Goal: Task Accomplishment & Management: Use online tool/utility

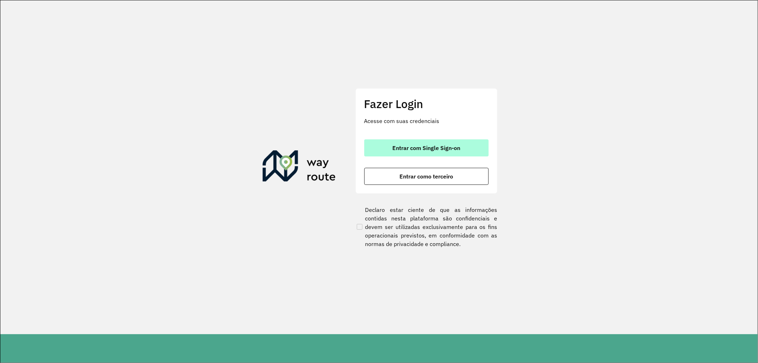
click at [395, 150] on span "Entrar com Single Sign-on" at bounding box center [426, 148] width 68 height 6
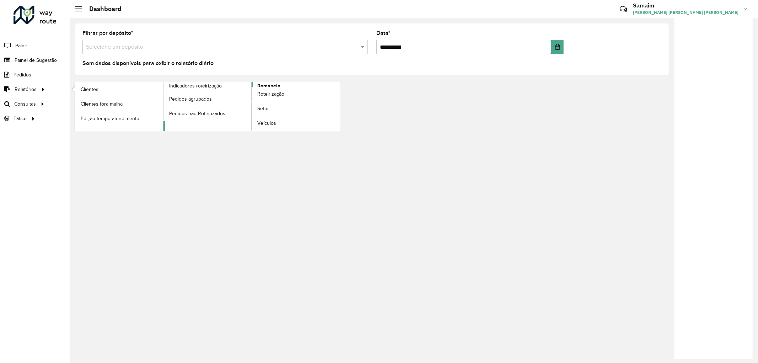
click at [269, 82] on span "Romaneio" at bounding box center [268, 85] width 23 height 7
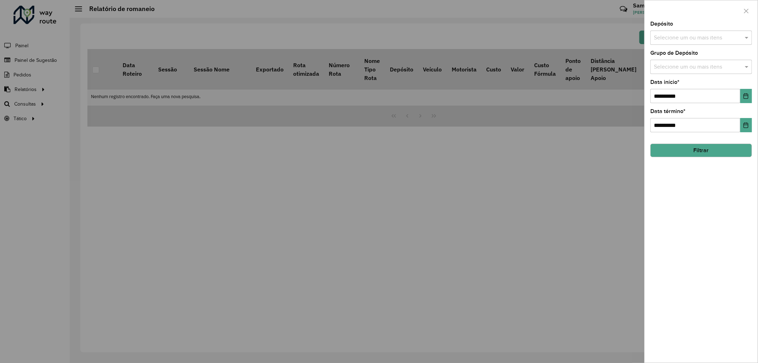
click at [691, 39] on input "text" at bounding box center [697, 38] width 91 height 9
click at [669, 70] on div "AS - Pelotas" at bounding box center [701, 74] width 101 height 12
click at [668, 84] on div "CDD Pelotas" at bounding box center [701, 86] width 101 height 12
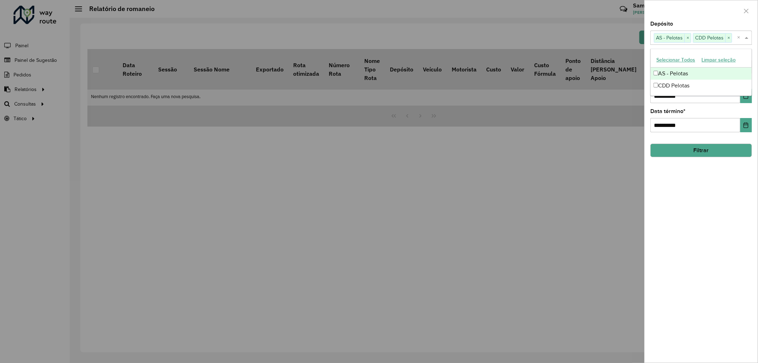
click at [693, 11] on div at bounding box center [701, 10] width 113 height 21
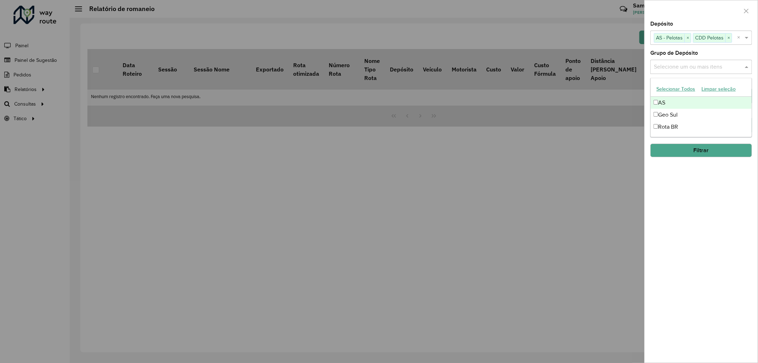
click at [680, 62] on div "Selecione um ou mais itens" at bounding box center [701, 67] width 102 height 14
click at [667, 107] on div "AS" at bounding box center [701, 103] width 101 height 12
click at [668, 112] on div "Geo Sul" at bounding box center [701, 115] width 101 height 12
click at [668, 124] on div "Rota BR" at bounding box center [701, 127] width 101 height 12
click at [712, 49] on div "**********" at bounding box center [701, 191] width 113 height 341
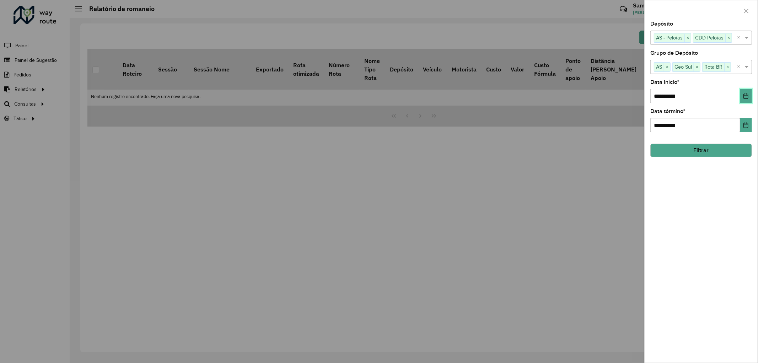
click at [746, 93] on button "Choose Date" at bounding box center [746, 96] width 12 height 14
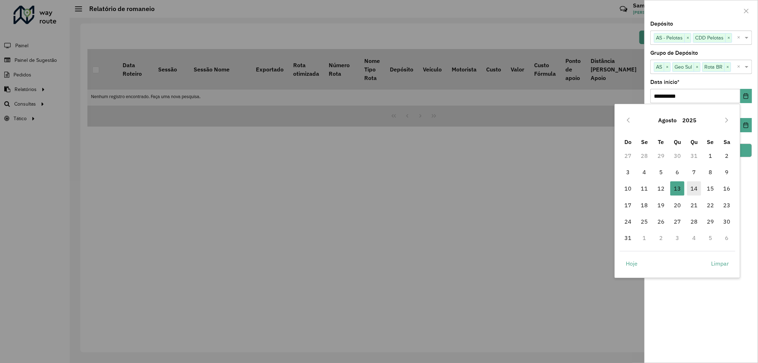
click at [691, 187] on span "14" at bounding box center [694, 188] width 14 height 14
type input "**********"
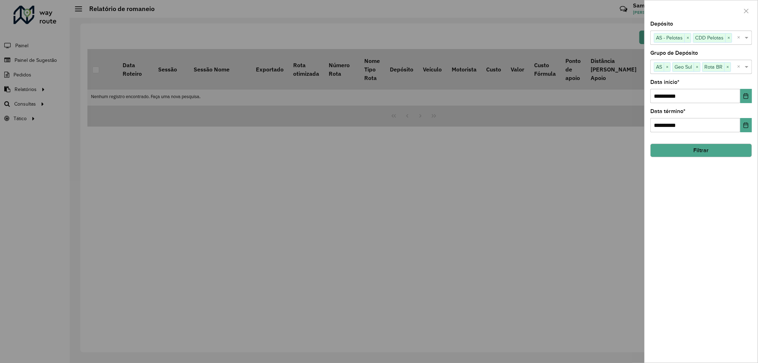
click at [686, 145] on button "Filtrar" at bounding box center [701, 151] width 102 height 14
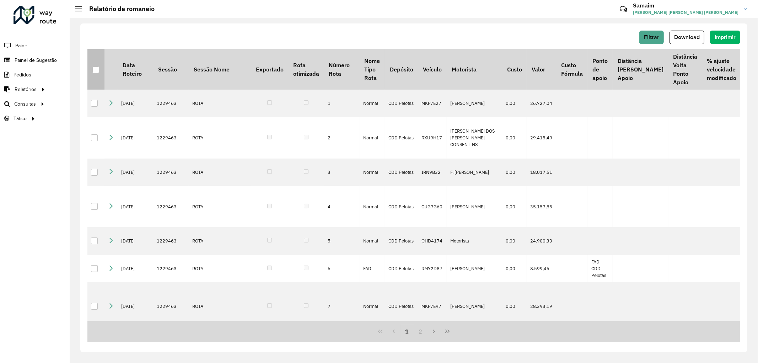
click at [94, 71] on div at bounding box center [95, 69] width 7 height 7
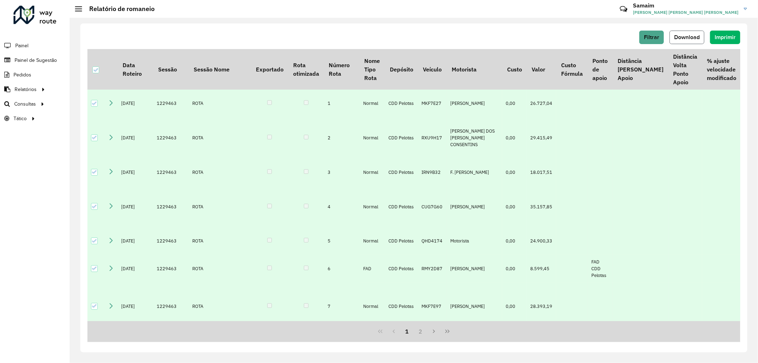
click at [699, 34] on span "Download" at bounding box center [687, 37] width 26 height 6
